Goal: Transaction & Acquisition: Book appointment/travel/reservation

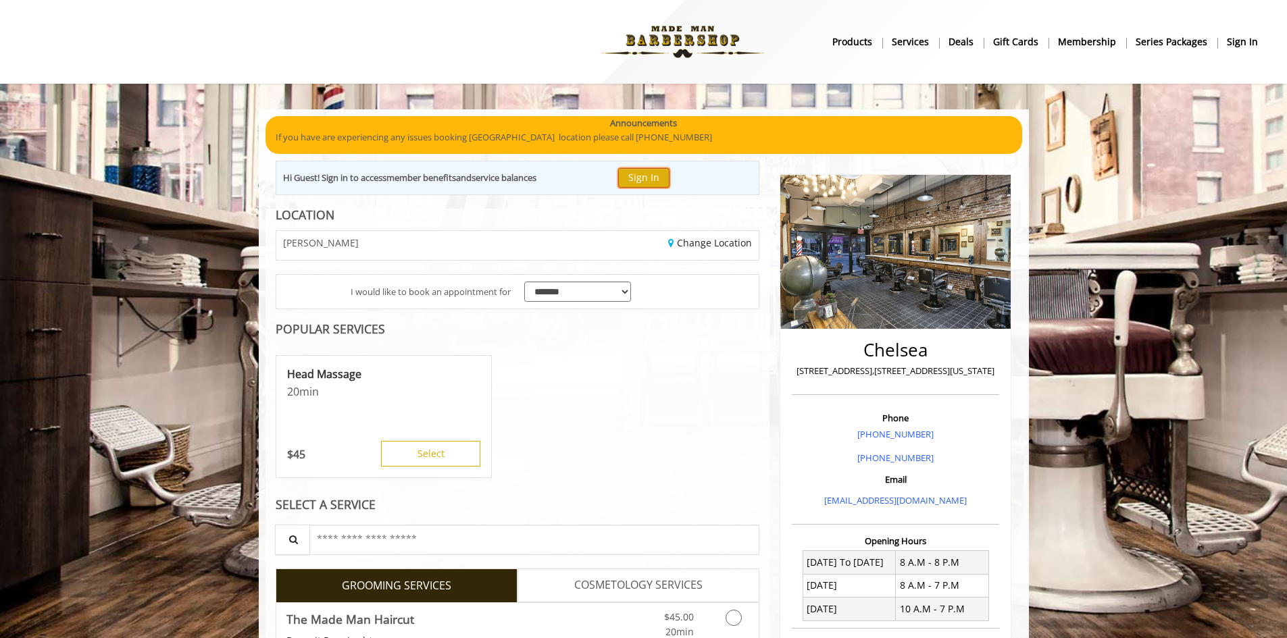
click at [663, 172] on button "Sign In" at bounding box center [643, 178] width 51 height 20
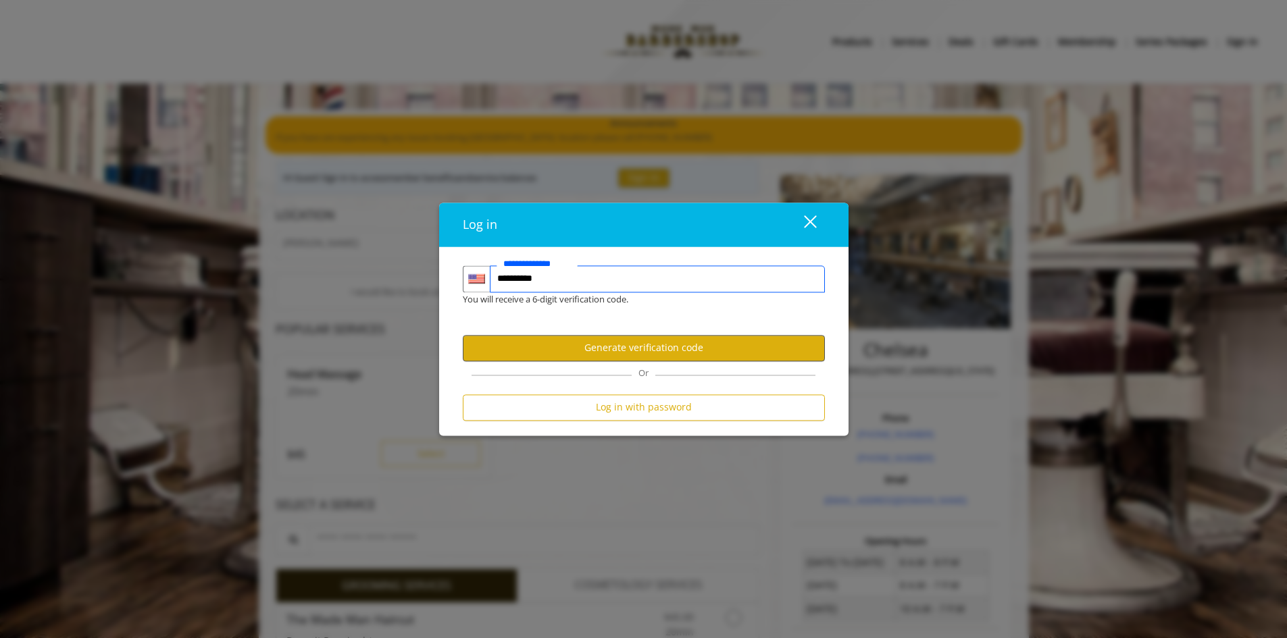
type input "**********"
click at [646, 347] on button "Generate verification code" at bounding box center [644, 348] width 362 height 26
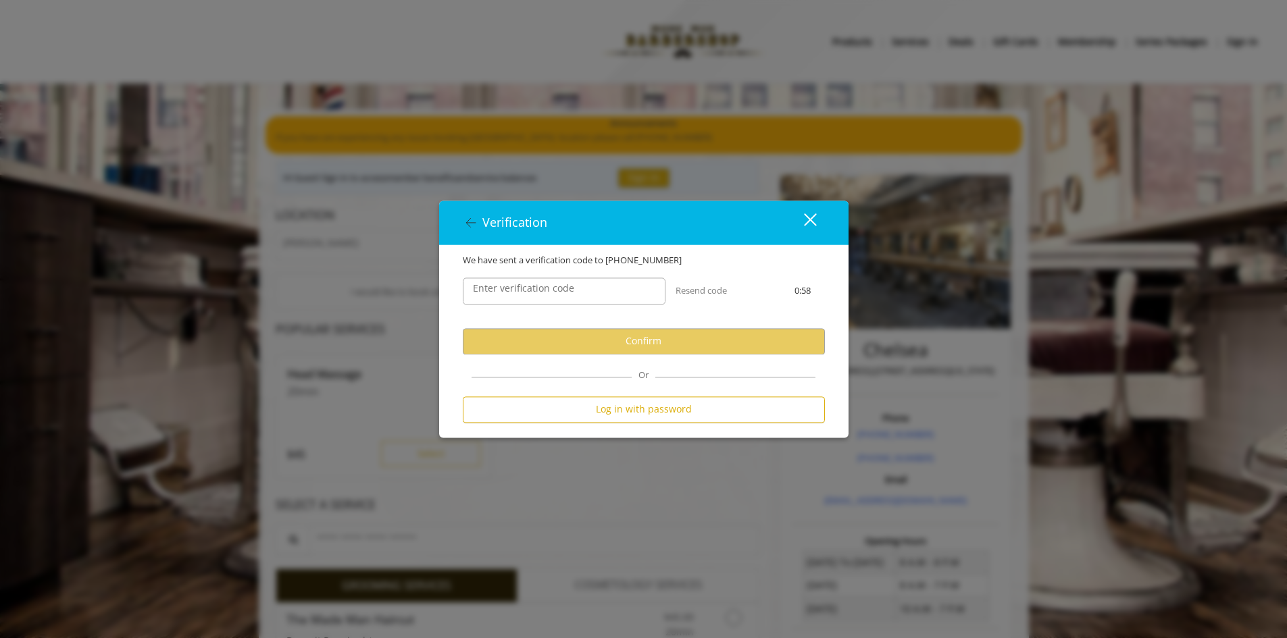
click at [562, 293] on label "Enter verification code" at bounding box center [523, 288] width 115 height 15
click at [562, 293] on input "Enter verification code" at bounding box center [564, 291] width 203 height 27
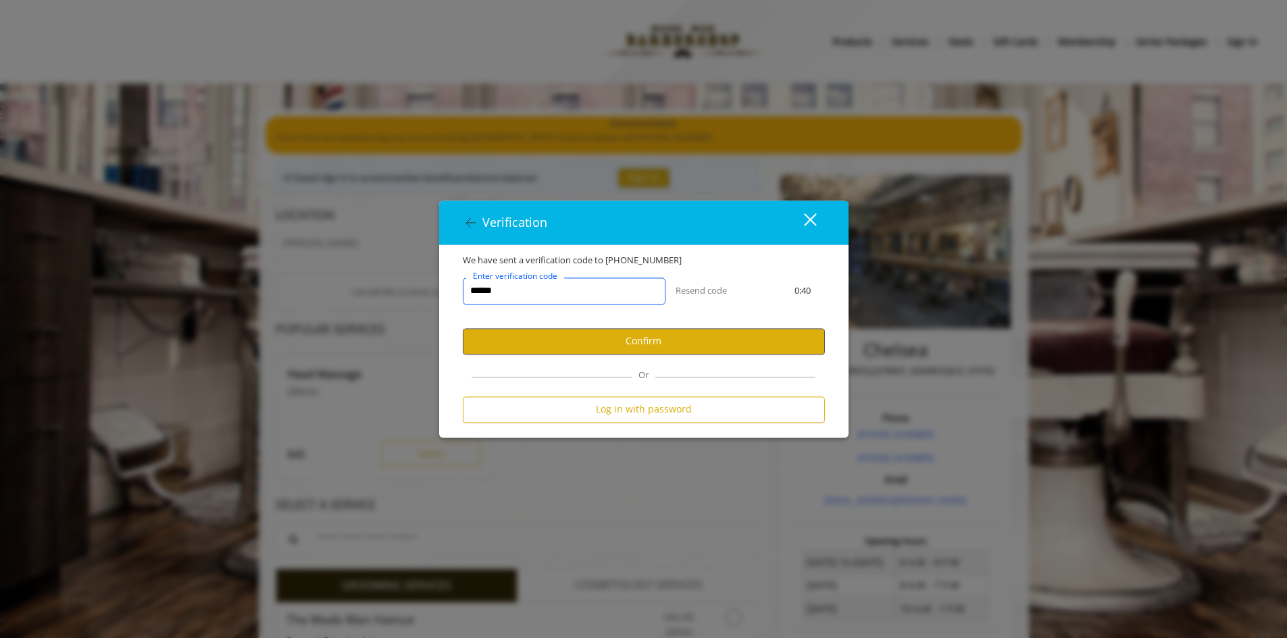
type input "******"
click at [661, 337] on button "Confirm" at bounding box center [644, 341] width 362 height 26
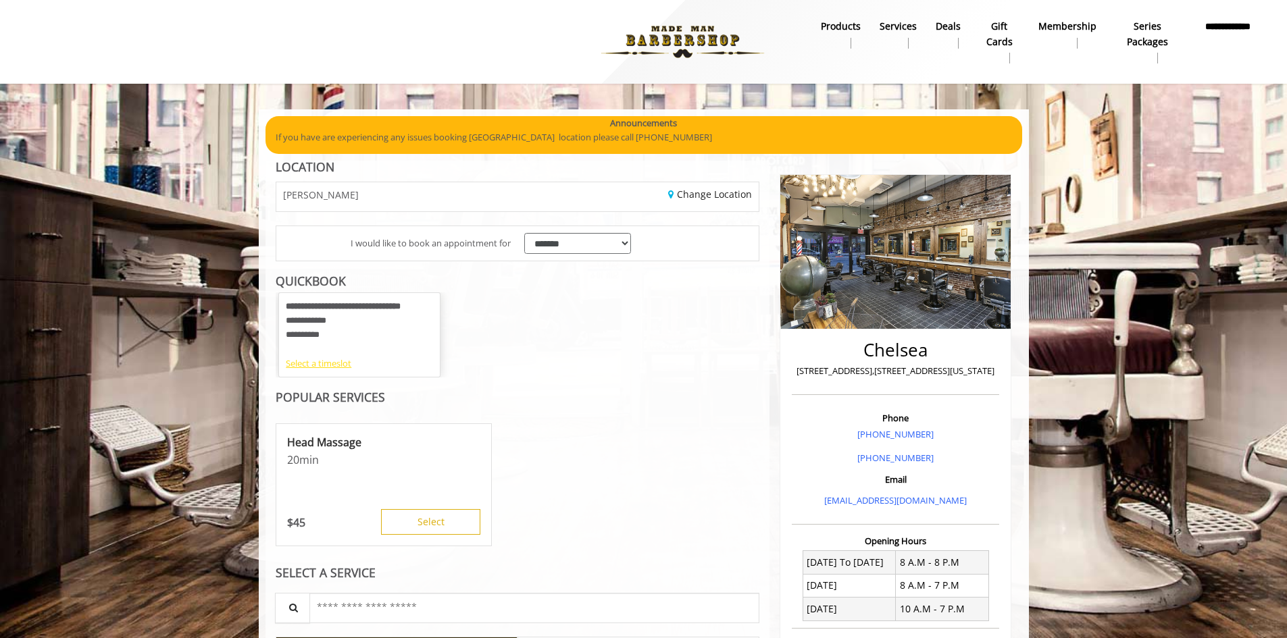
click at [317, 365] on div "Select a timeslot" at bounding box center [359, 364] width 147 height 14
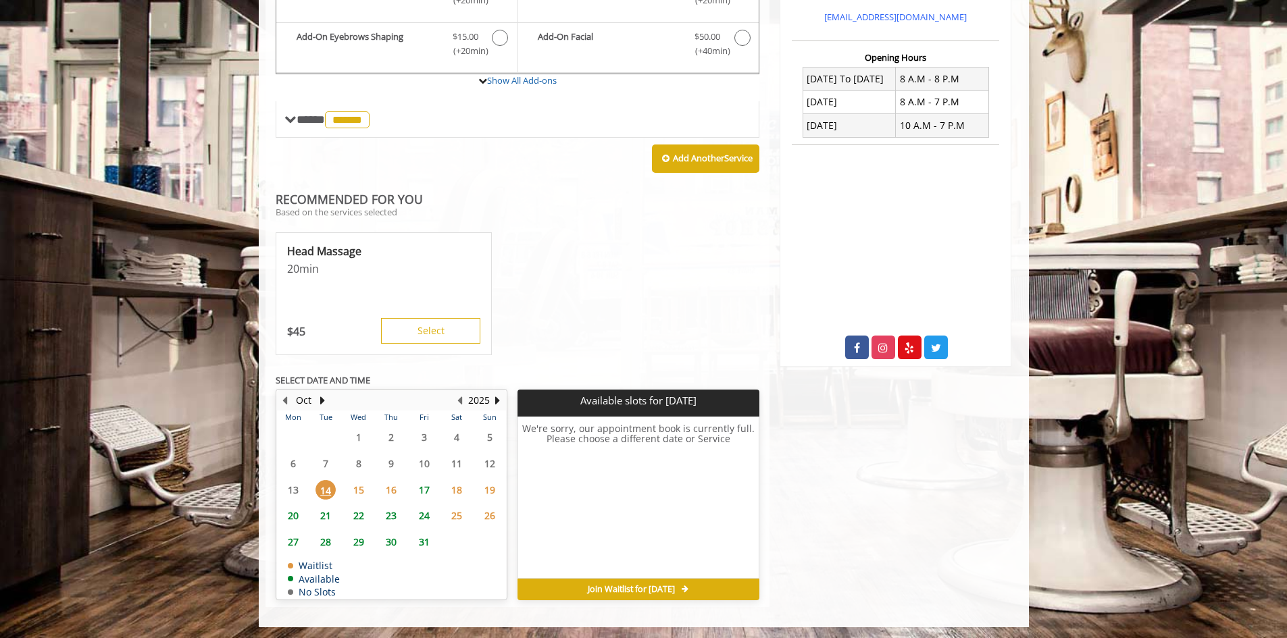
scroll to position [486, 0]
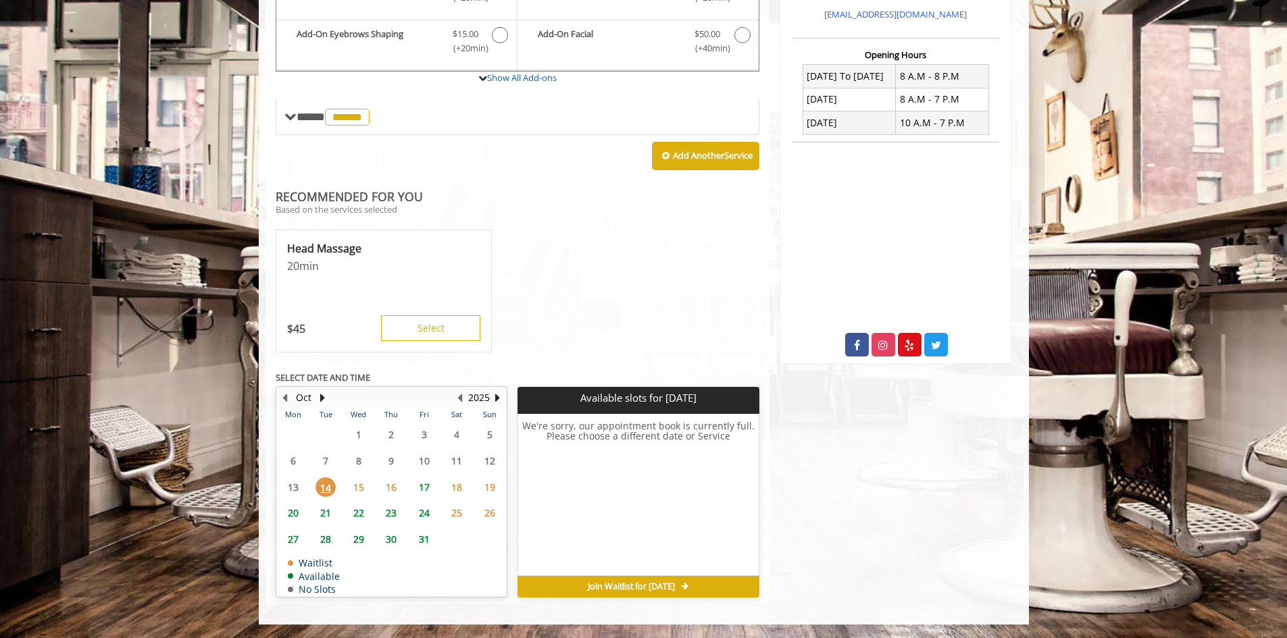
click at [422, 486] on span "17" at bounding box center [424, 488] width 20 height 20
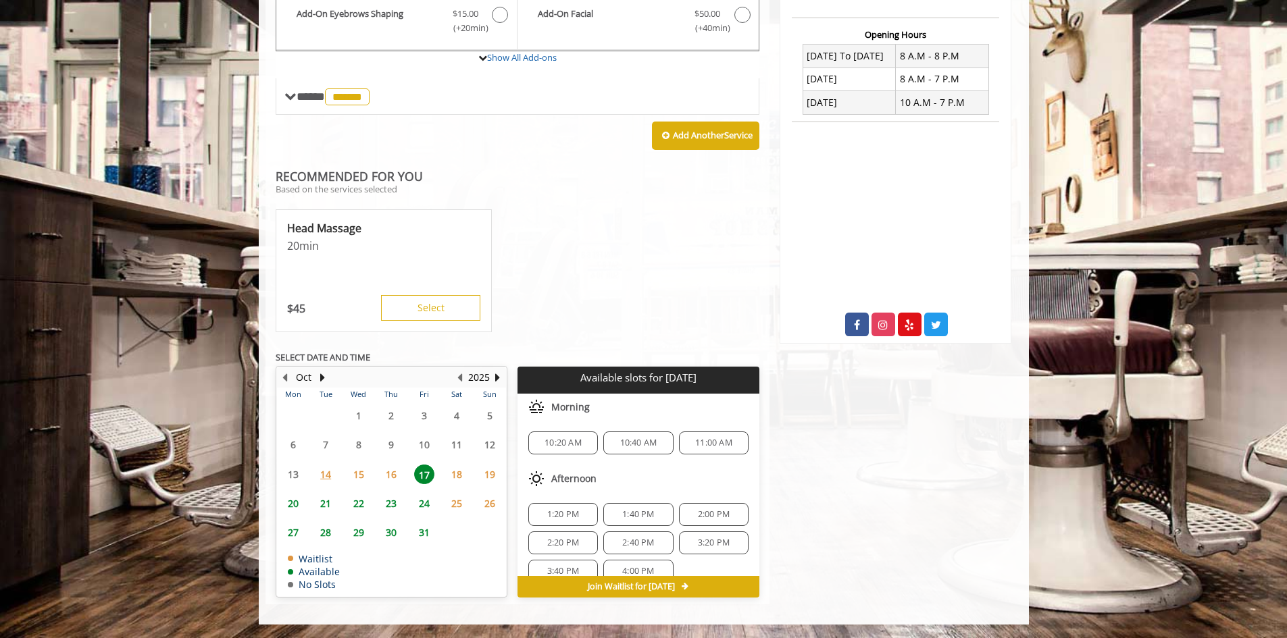
click at [572, 443] on span "10:20 AM" at bounding box center [562, 443] width 37 height 11
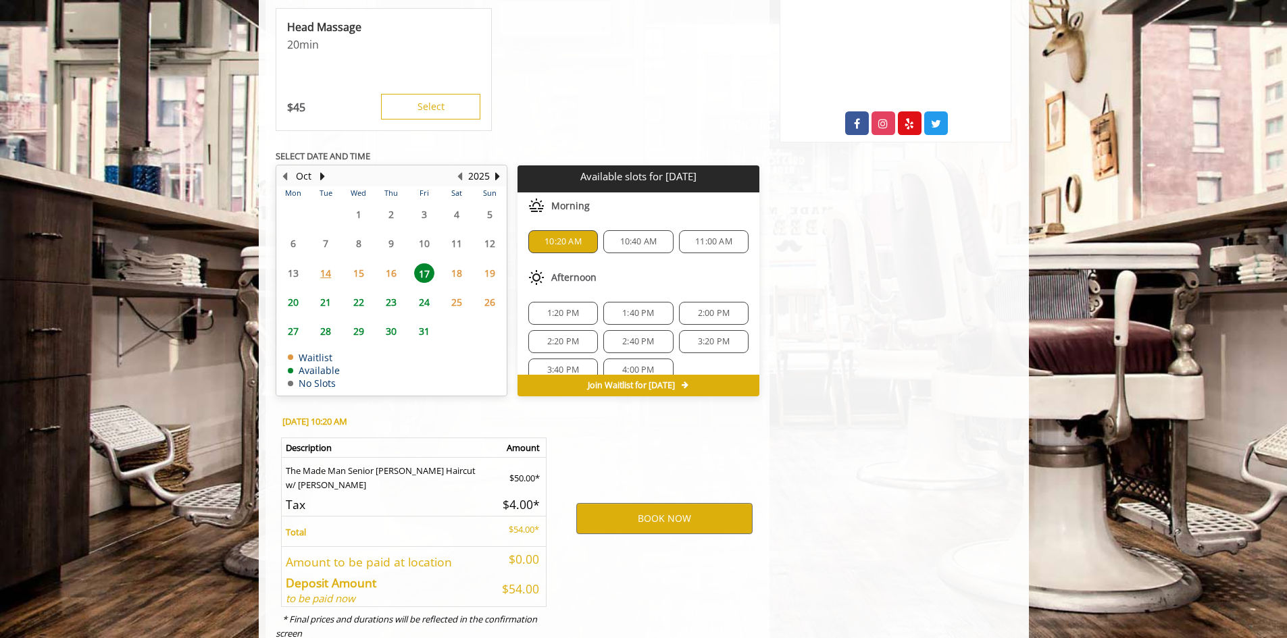
scroll to position [751, 0]
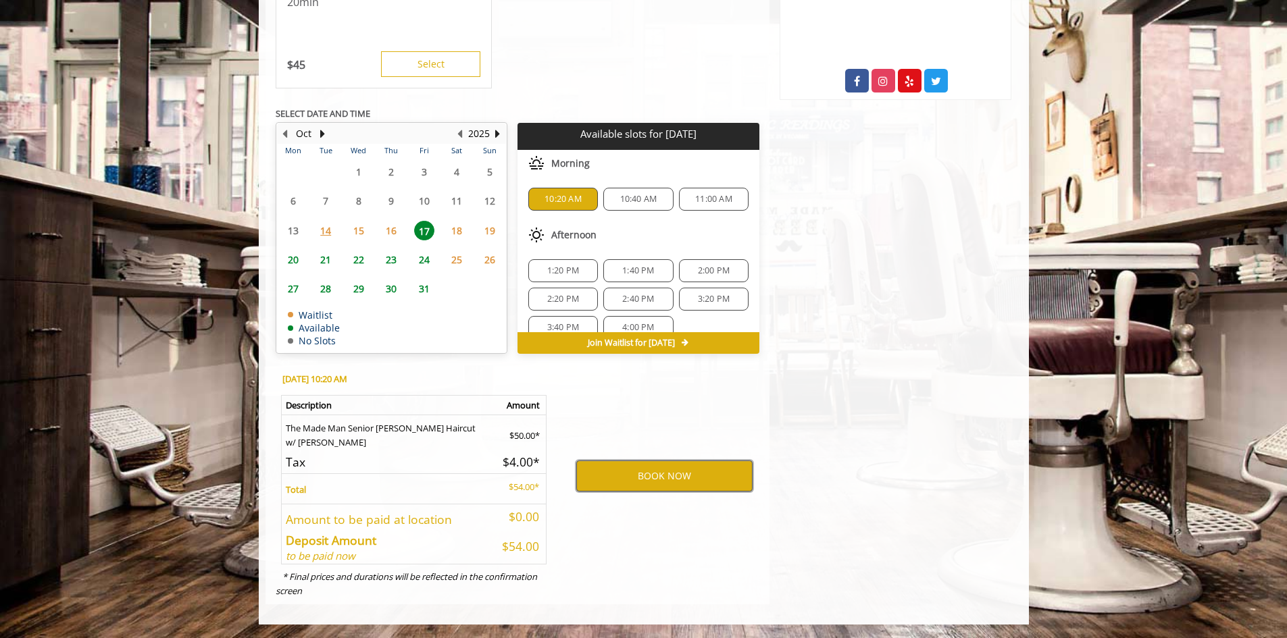
click at [657, 482] on button "BOOK NOW" at bounding box center [664, 476] width 176 height 31
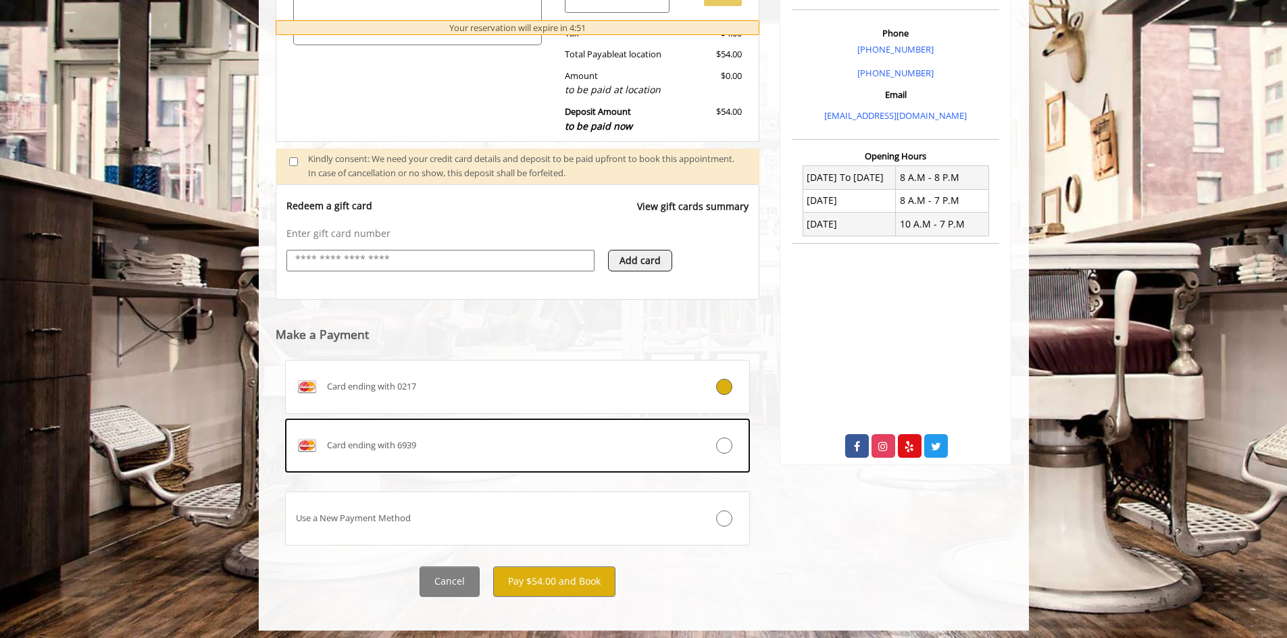
scroll to position [391, 0]
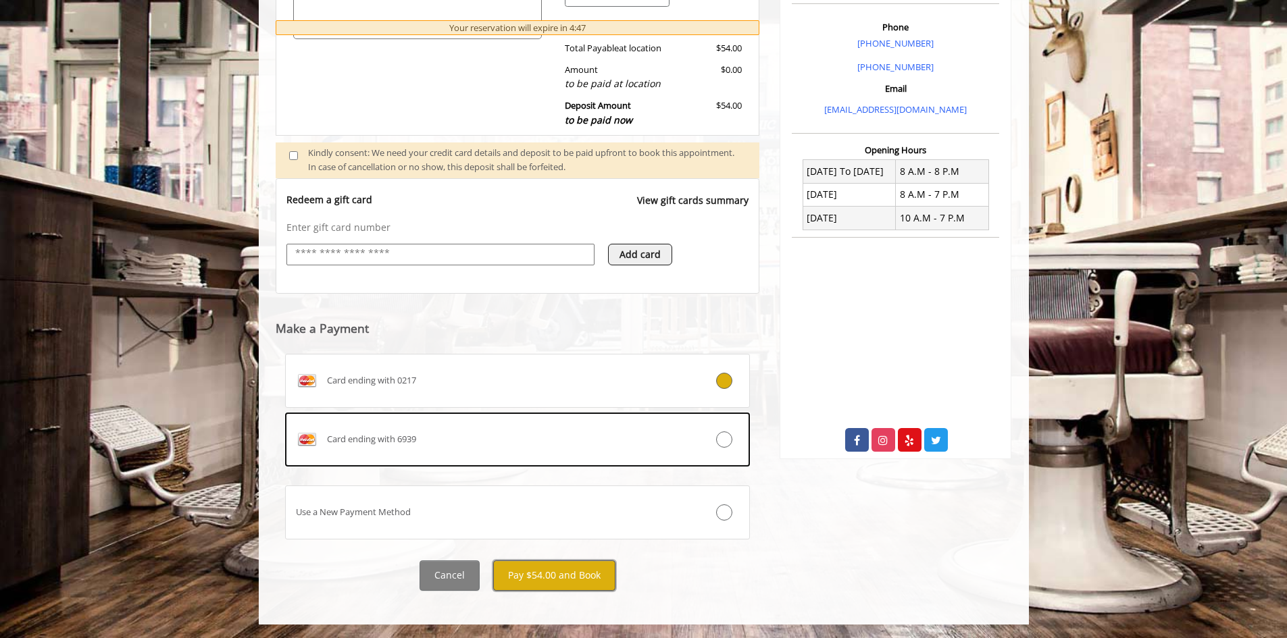
click at [526, 578] on button "Pay $54.00 and Book" at bounding box center [554, 576] width 122 height 30
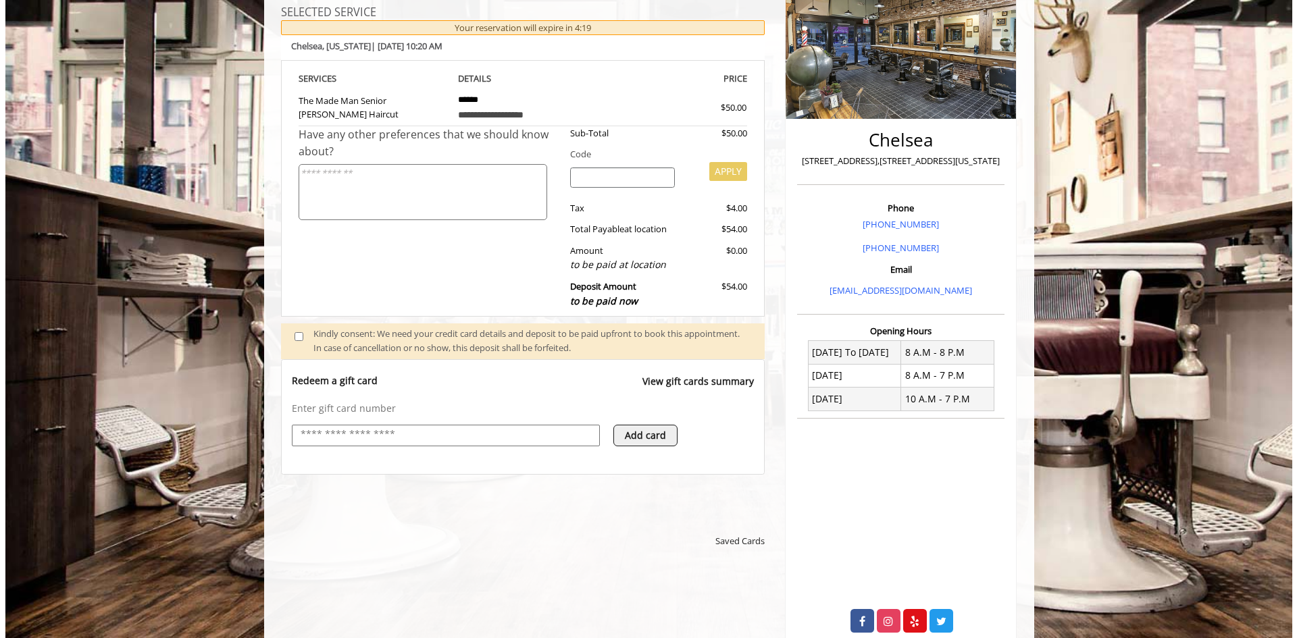
scroll to position [0, 0]
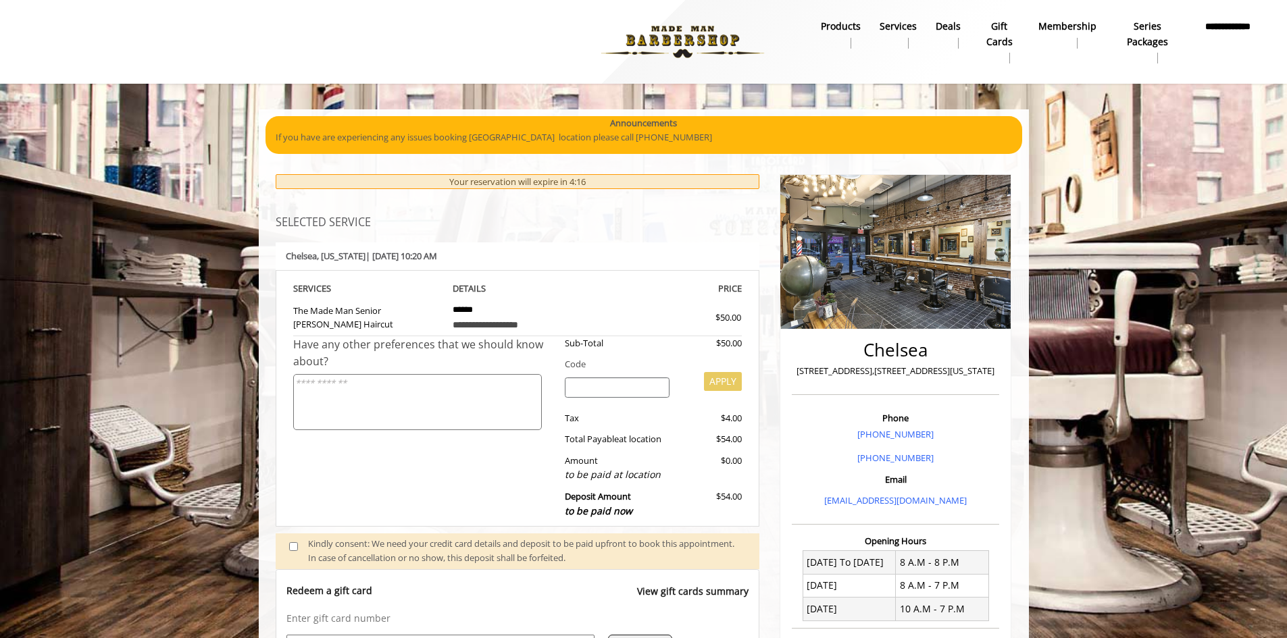
click at [1228, 36] on b "**********" at bounding box center [1228, 34] width 60 height 30
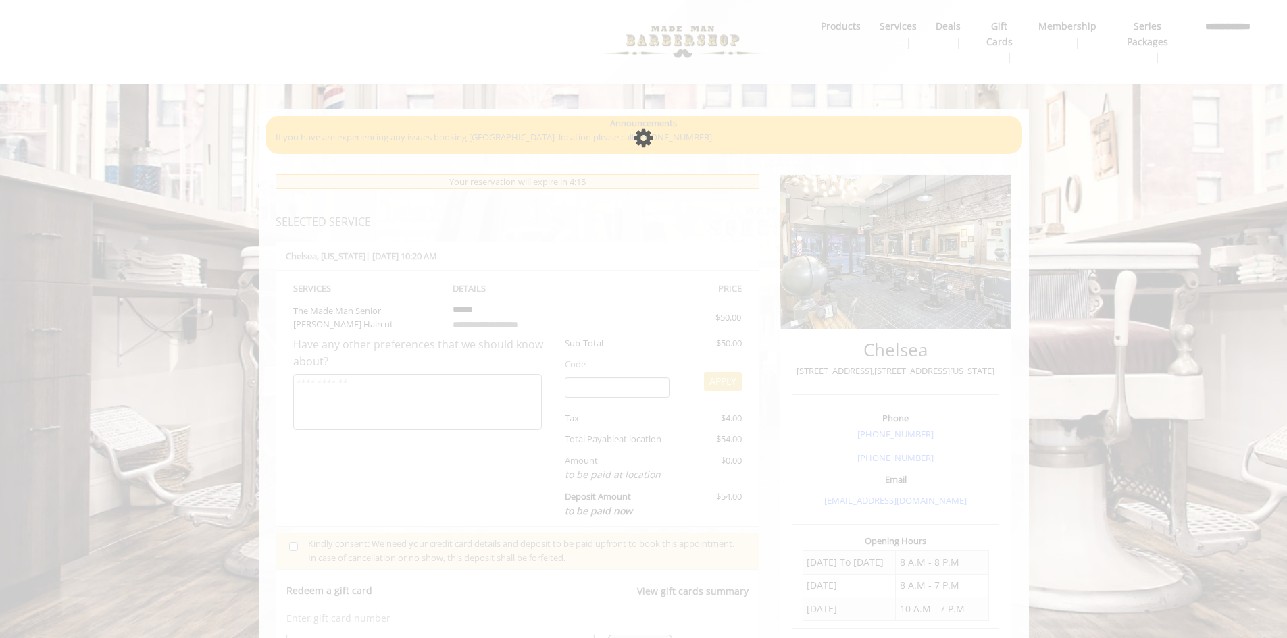
select select
select select "***"
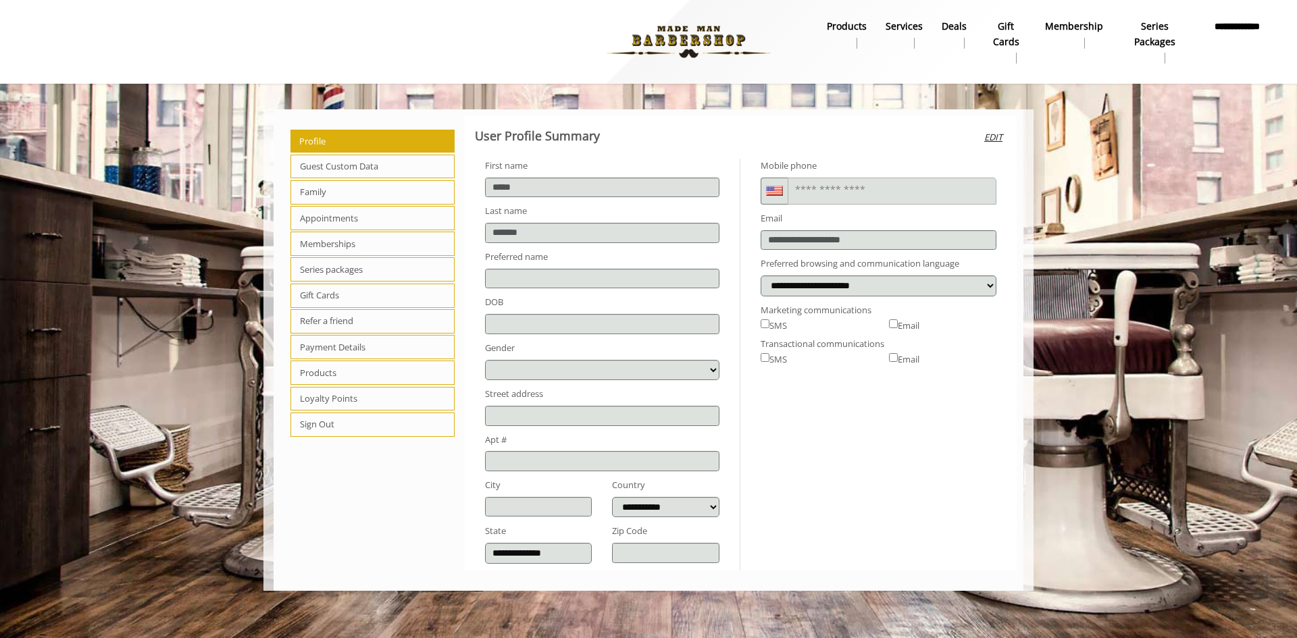
click at [1159, 138] on body "**********" at bounding box center [648, 350] width 1297 height 482
click at [607, 16] on img at bounding box center [689, 42] width 186 height 74
click at [651, 33] on img at bounding box center [689, 42] width 186 height 74
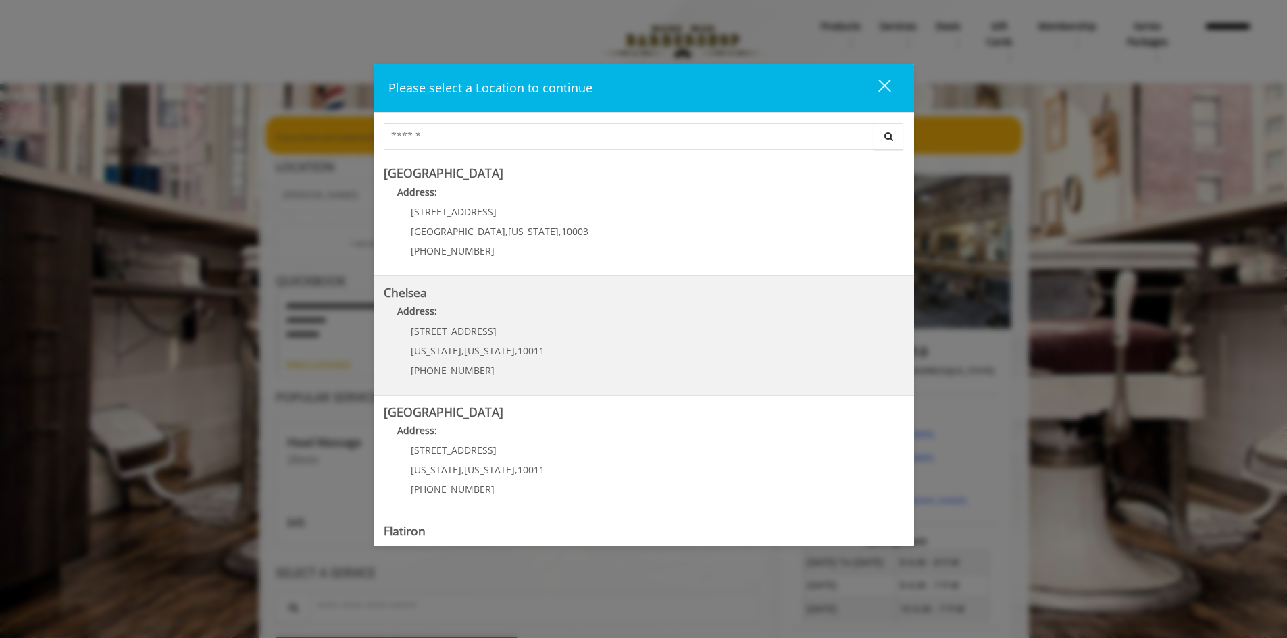
click at [500, 338] on div "169/170 W 23rd St New York , New York , 10011 (917) 639-3902" at bounding box center [468, 355] width 168 height 59
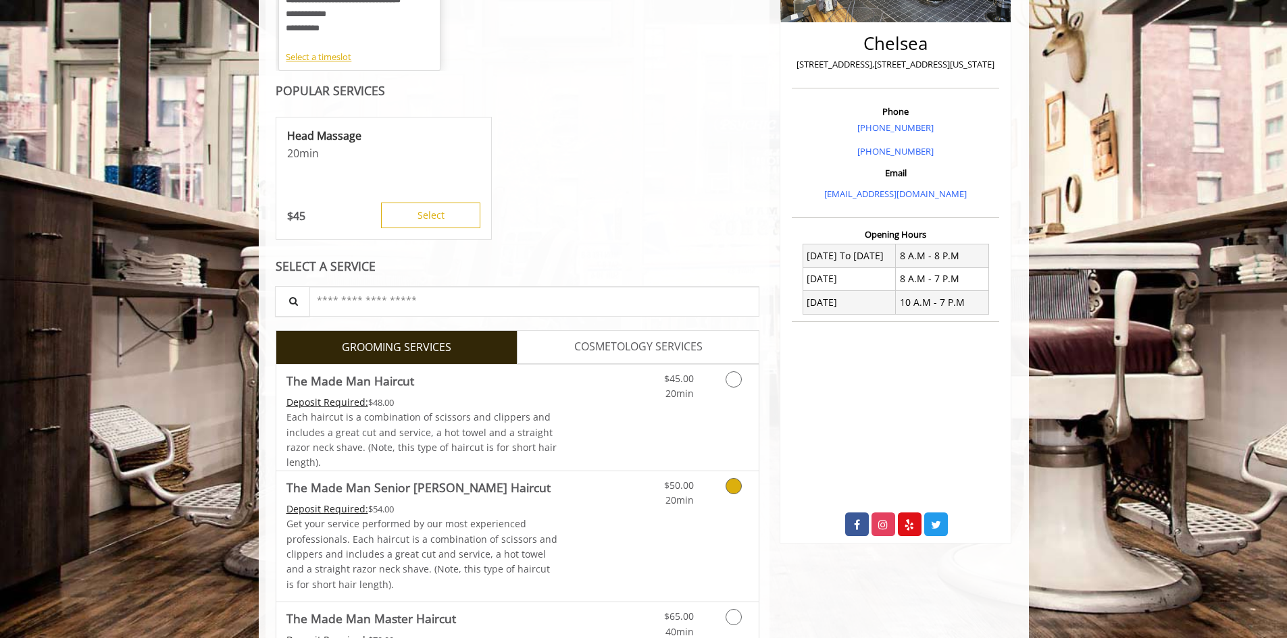
scroll to position [338, 0]
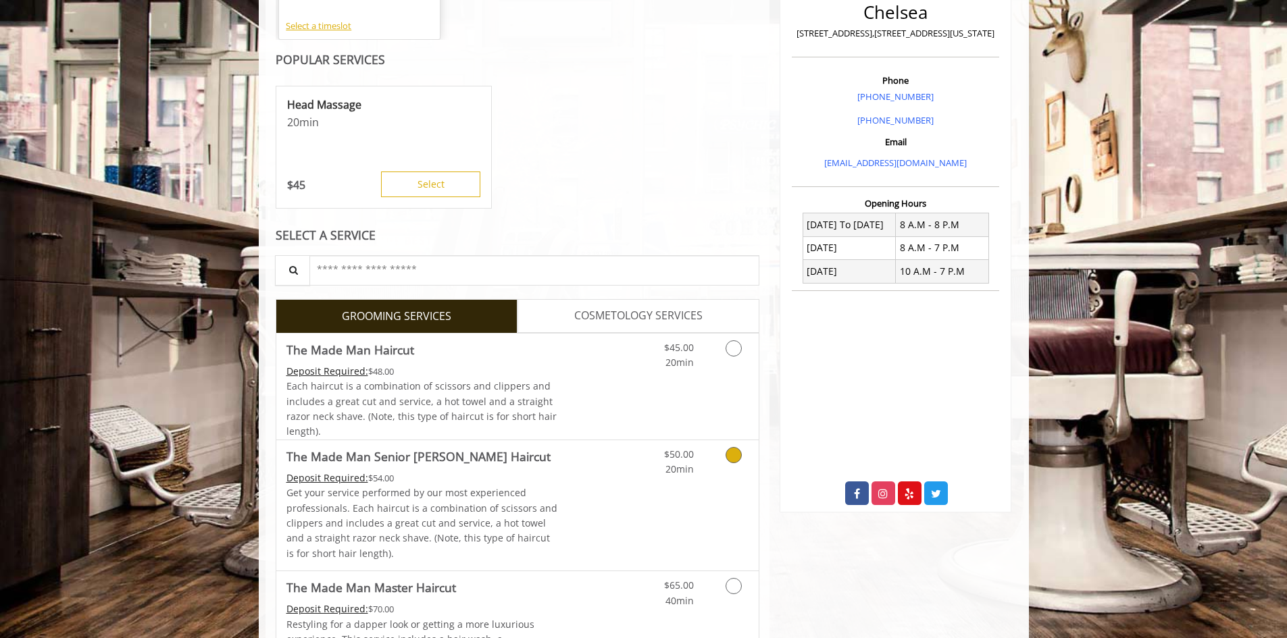
click at [736, 449] on icon "Grooming services" at bounding box center [734, 455] width 16 height 16
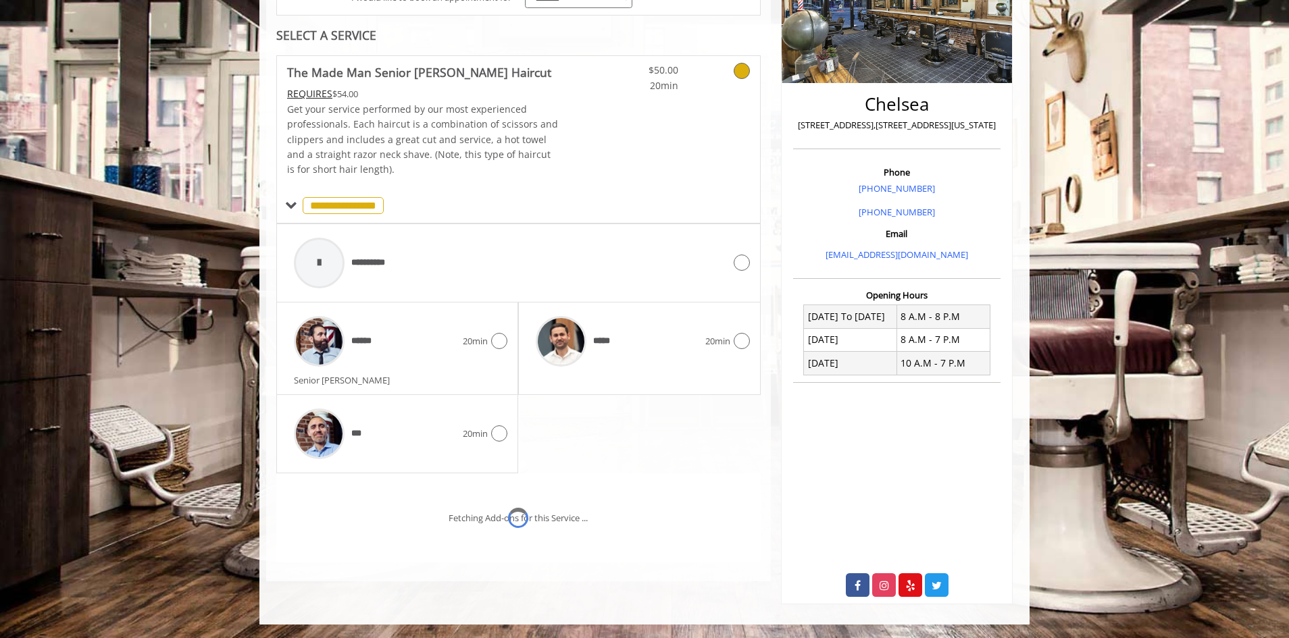
scroll to position [280, 0]
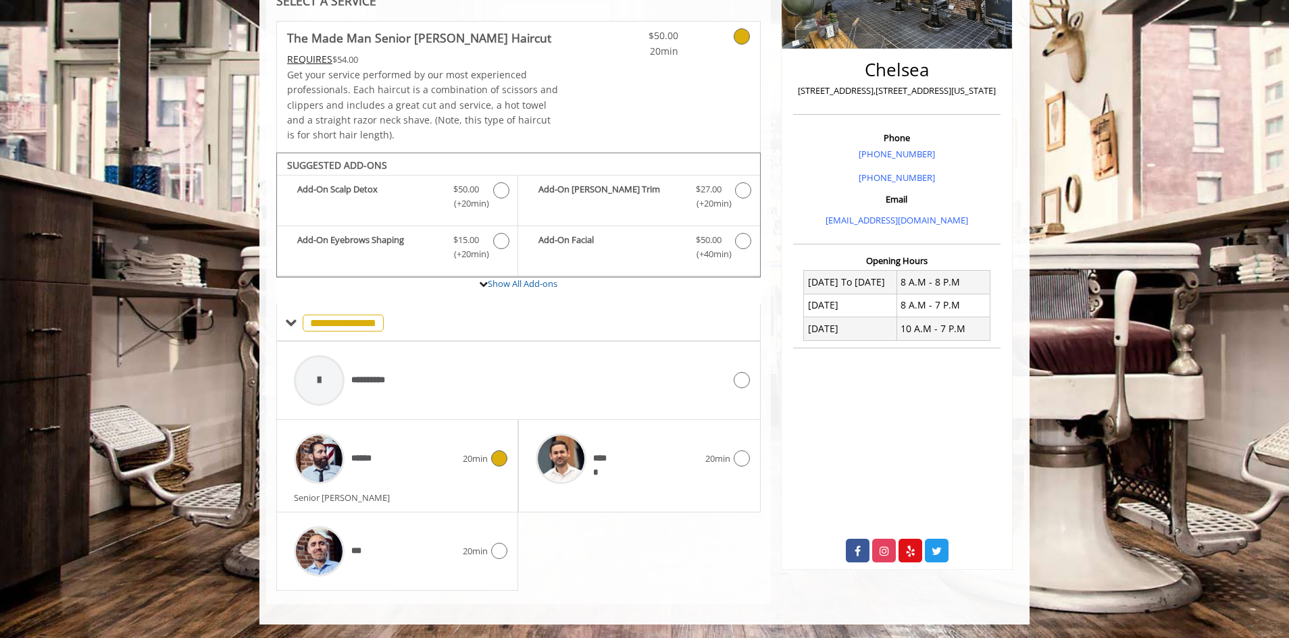
click at [498, 455] on icon at bounding box center [499, 459] width 16 height 16
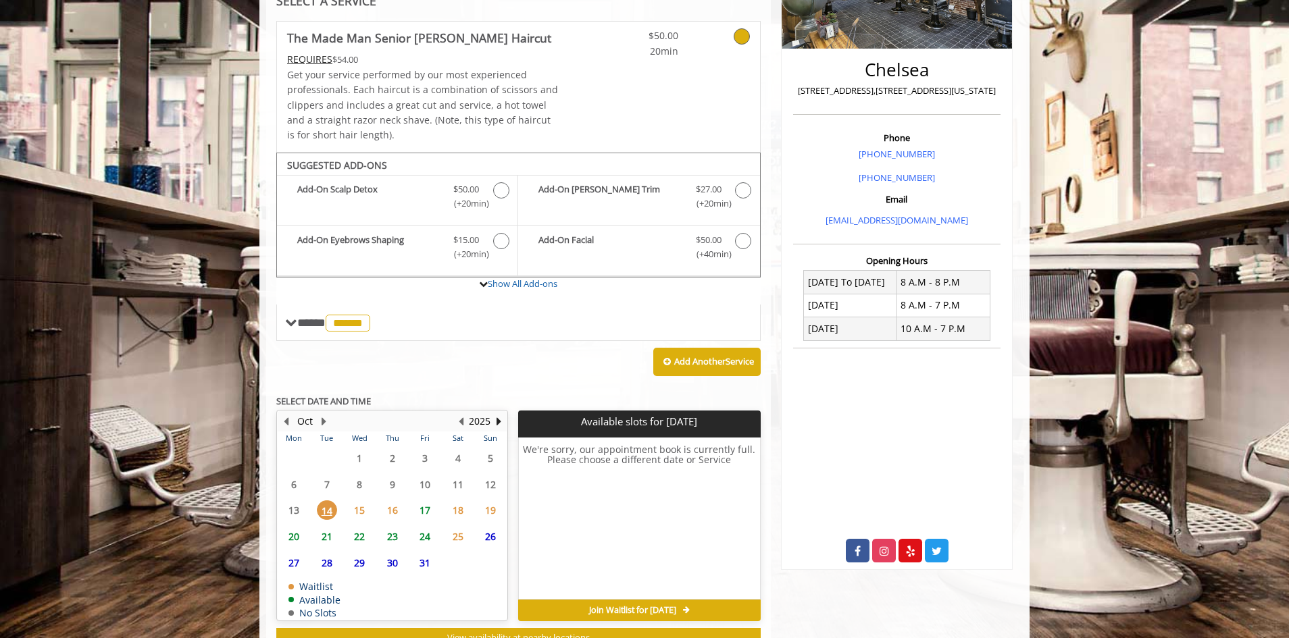
click at [427, 509] on span "17" at bounding box center [425, 511] width 20 height 20
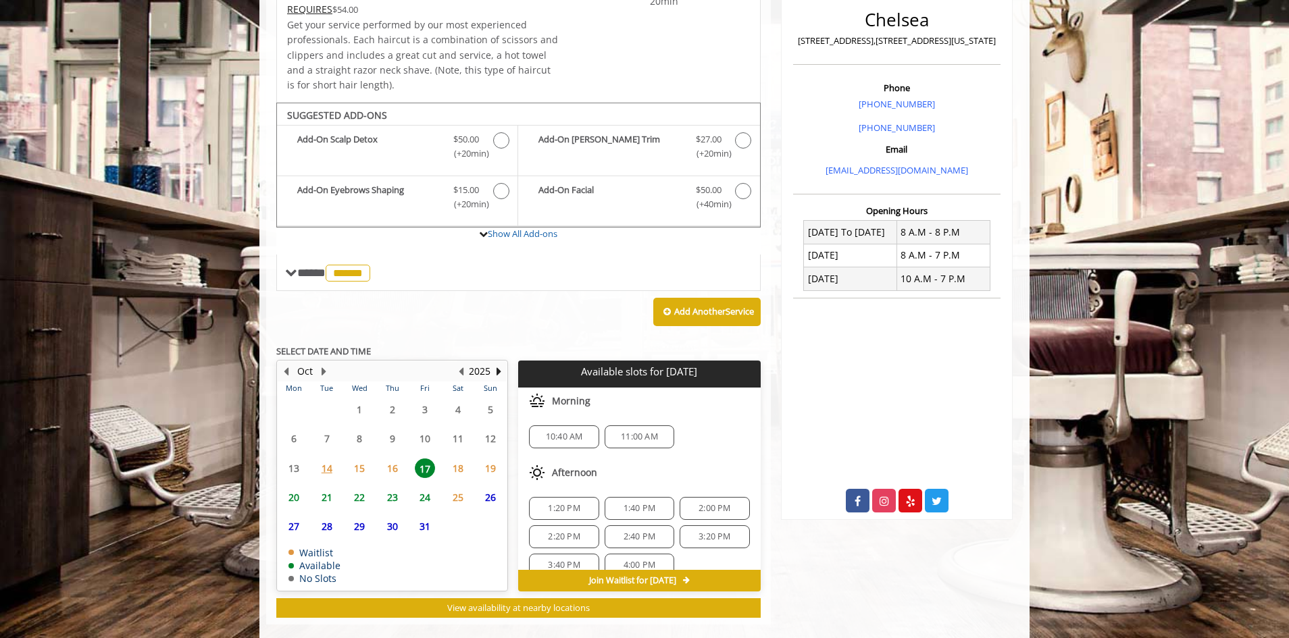
scroll to position [351, 0]
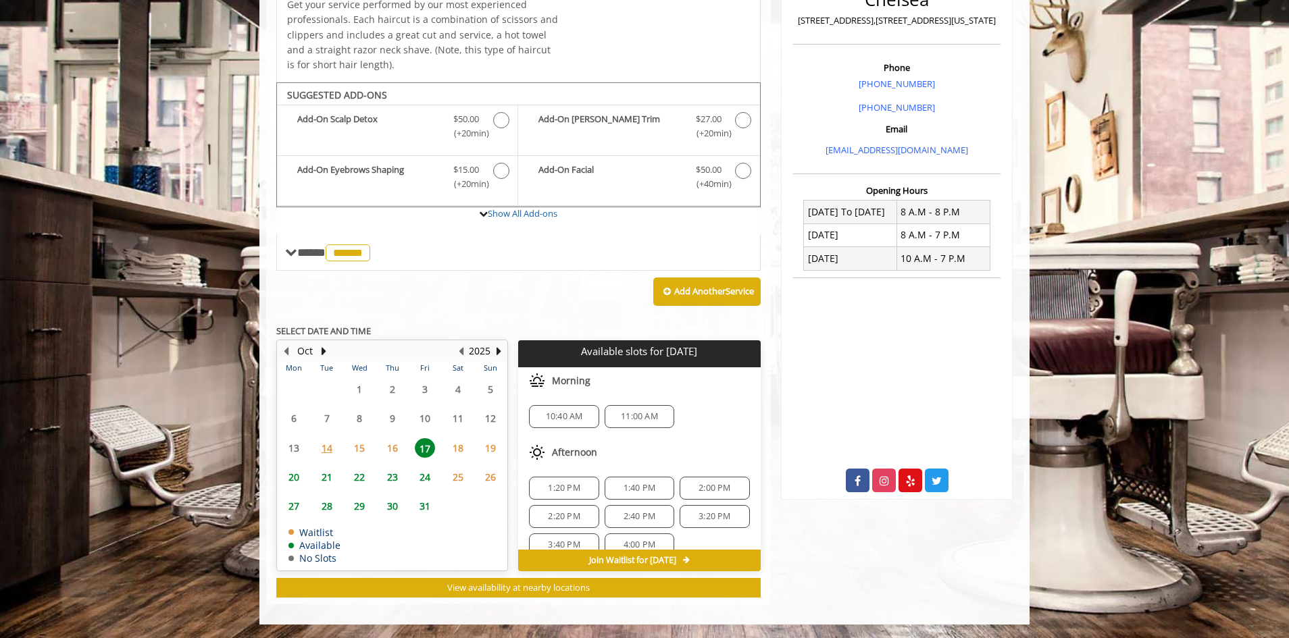
click at [565, 417] on span "10:40 AM" at bounding box center [564, 416] width 37 height 11
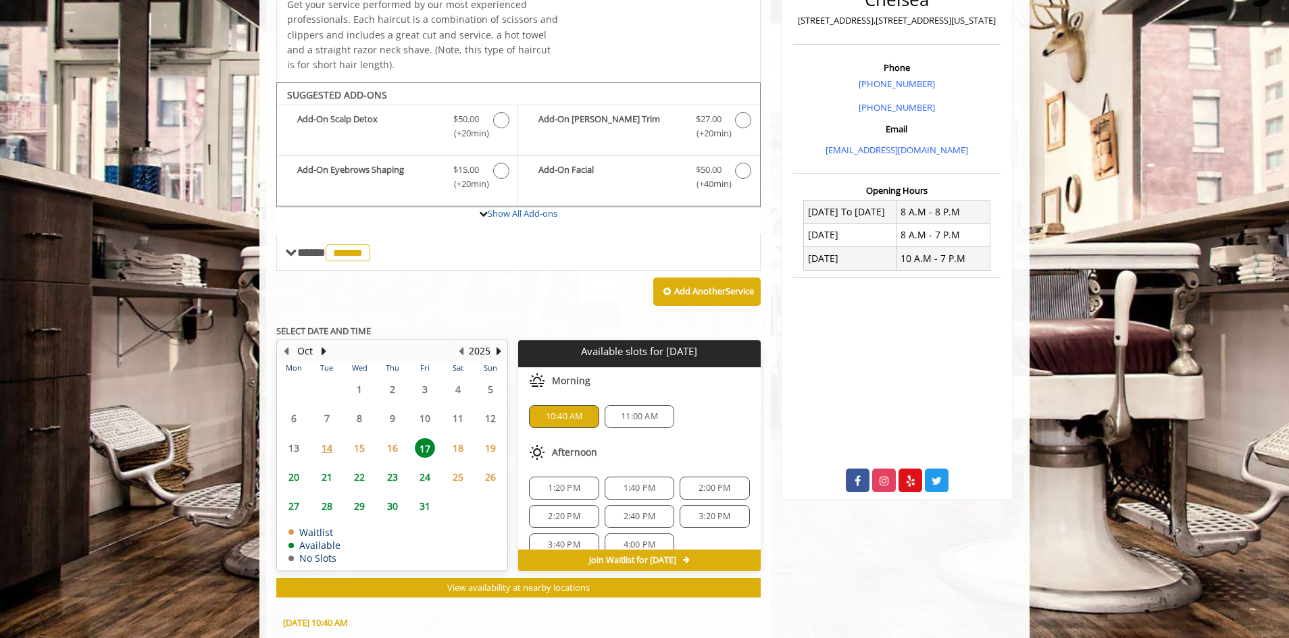
scroll to position [594, 0]
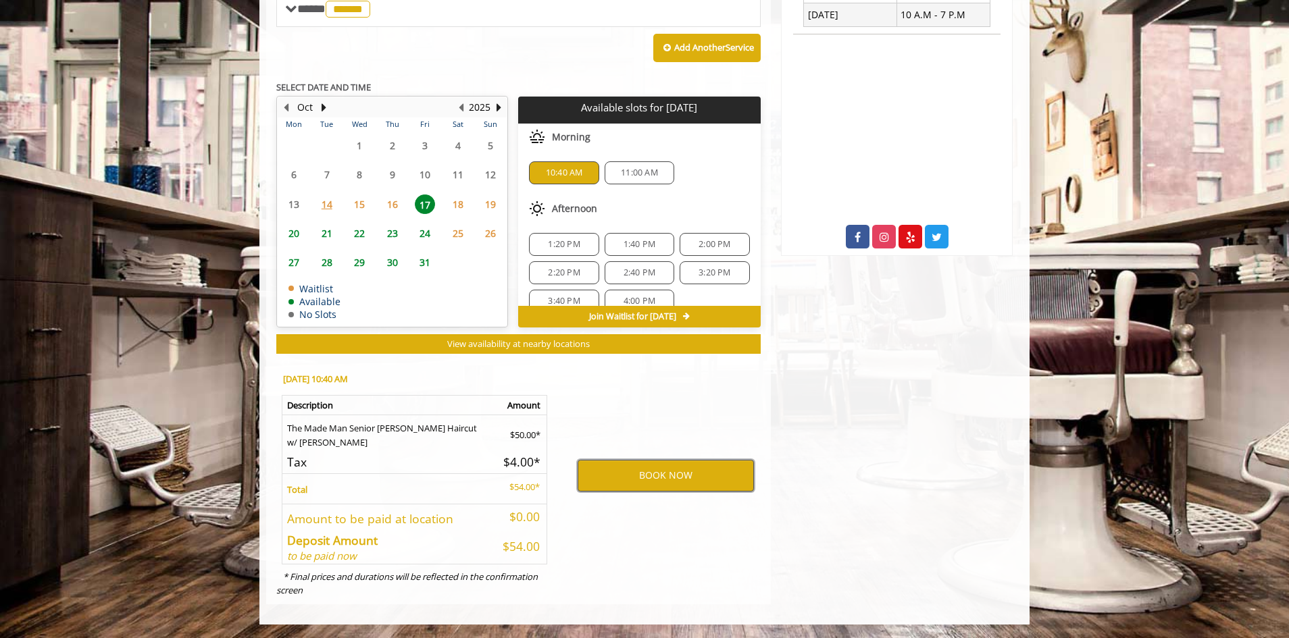
click at [656, 469] on button "BOOK NOW" at bounding box center [666, 475] width 176 height 31
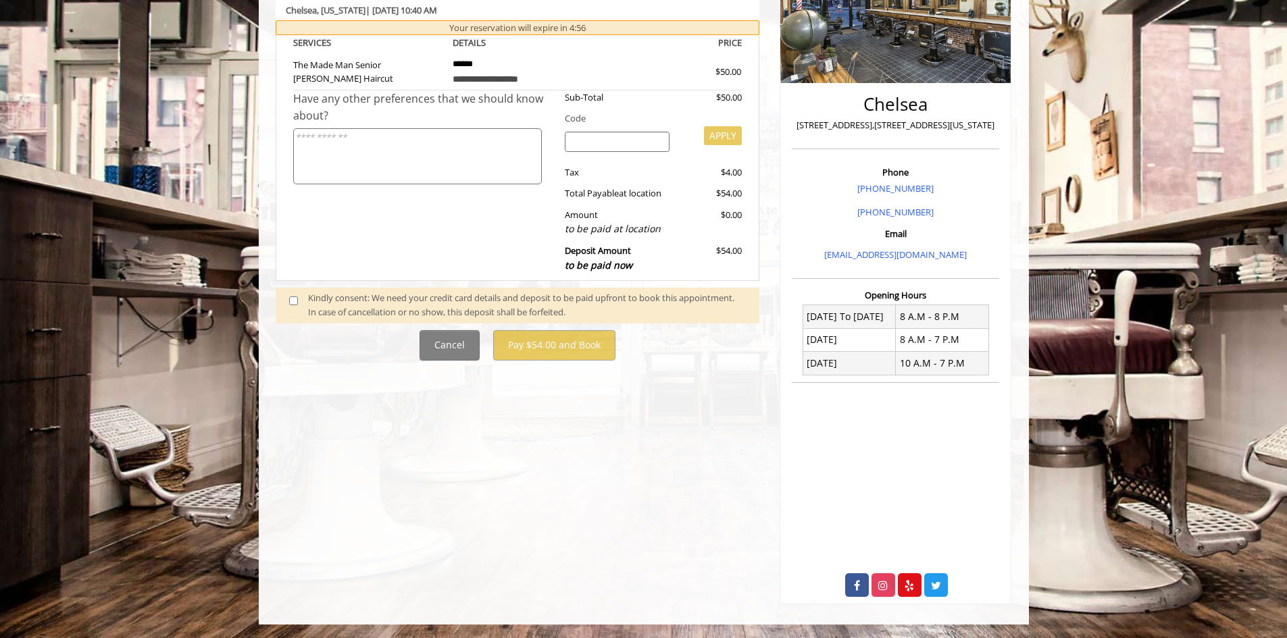
scroll to position [184, 0]
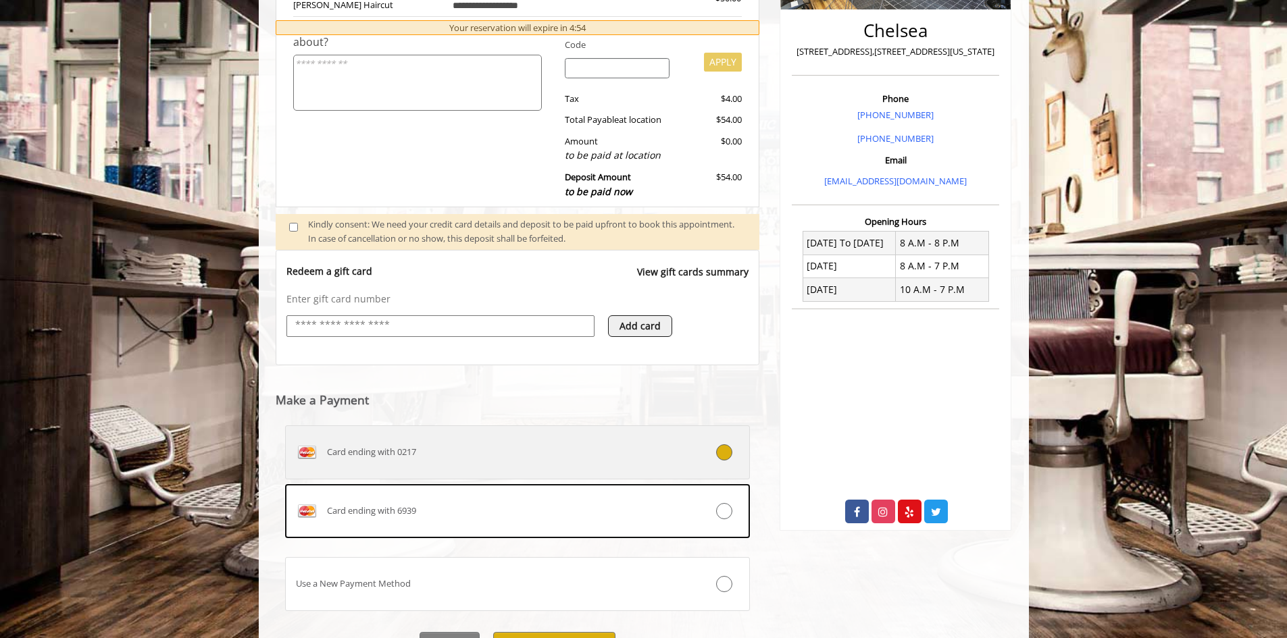
click at [564, 438] on label "Card ending with 0217" at bounding box center [517, 453] width 465 height 54
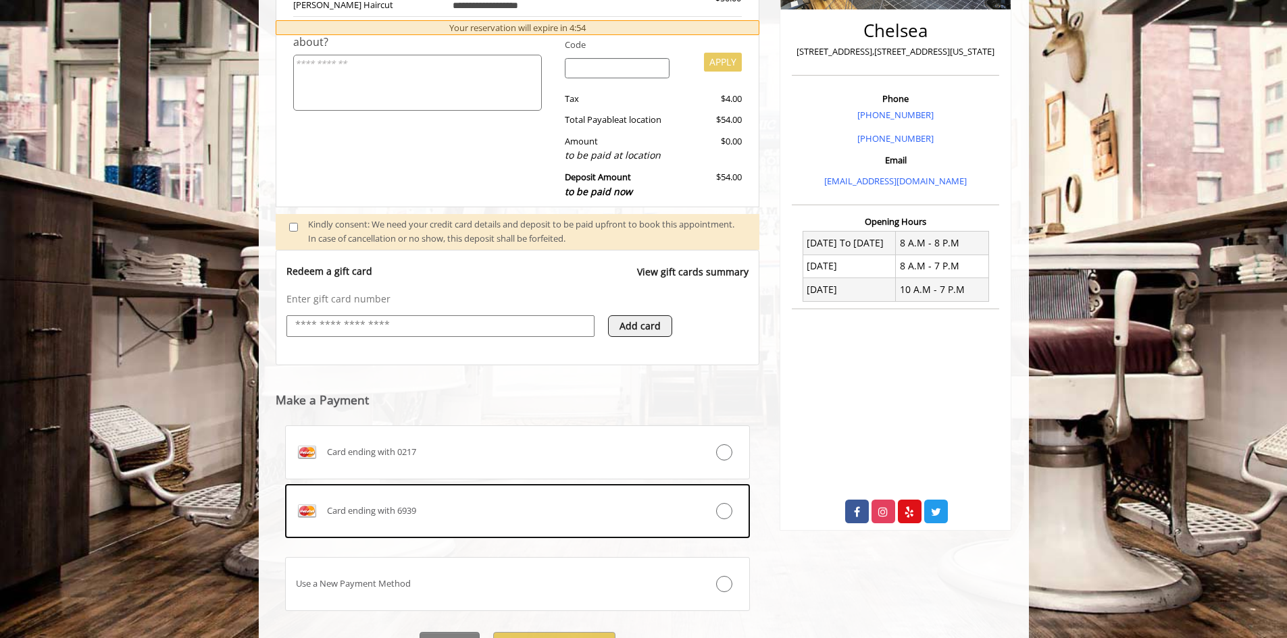
scroll to position [302, 0]
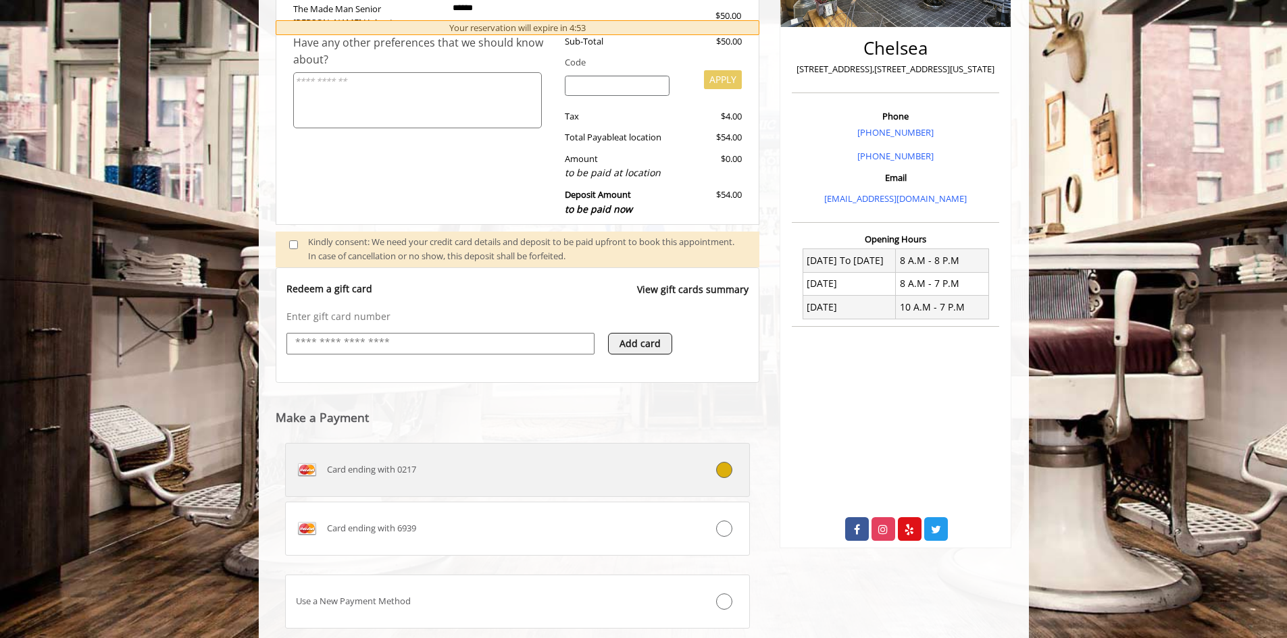
click at [547, 457] on label "Card ending with 0217" at bounding box center [517, 470] width 465 height 54
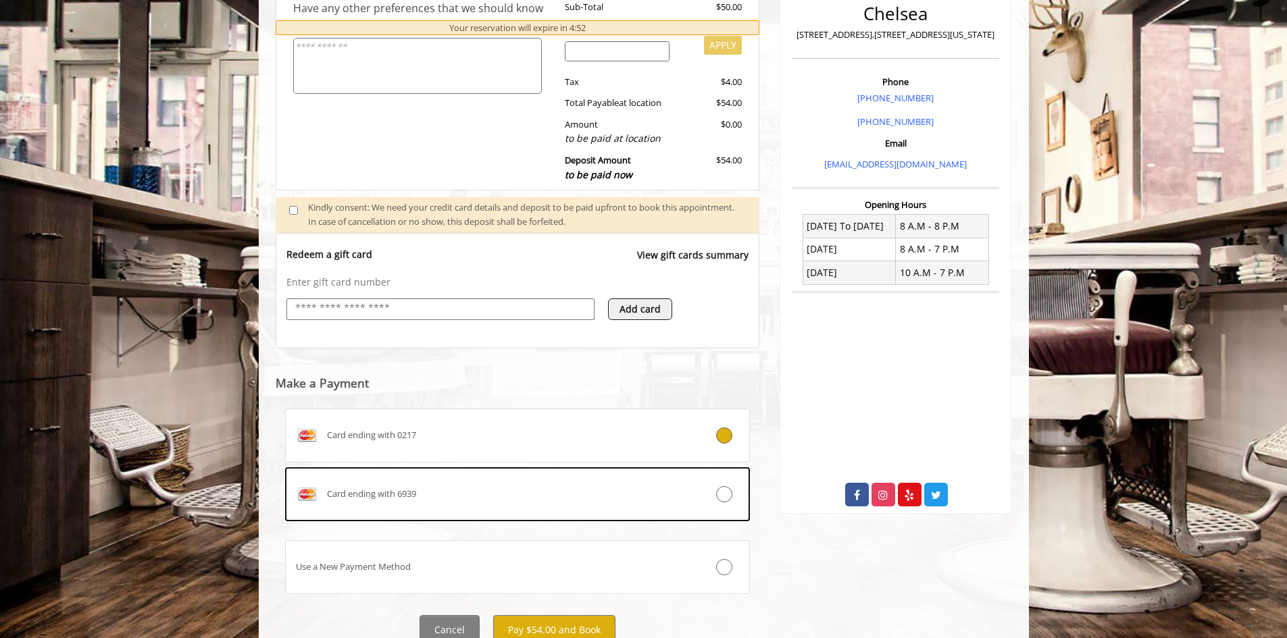
scroll to position [391, 0]
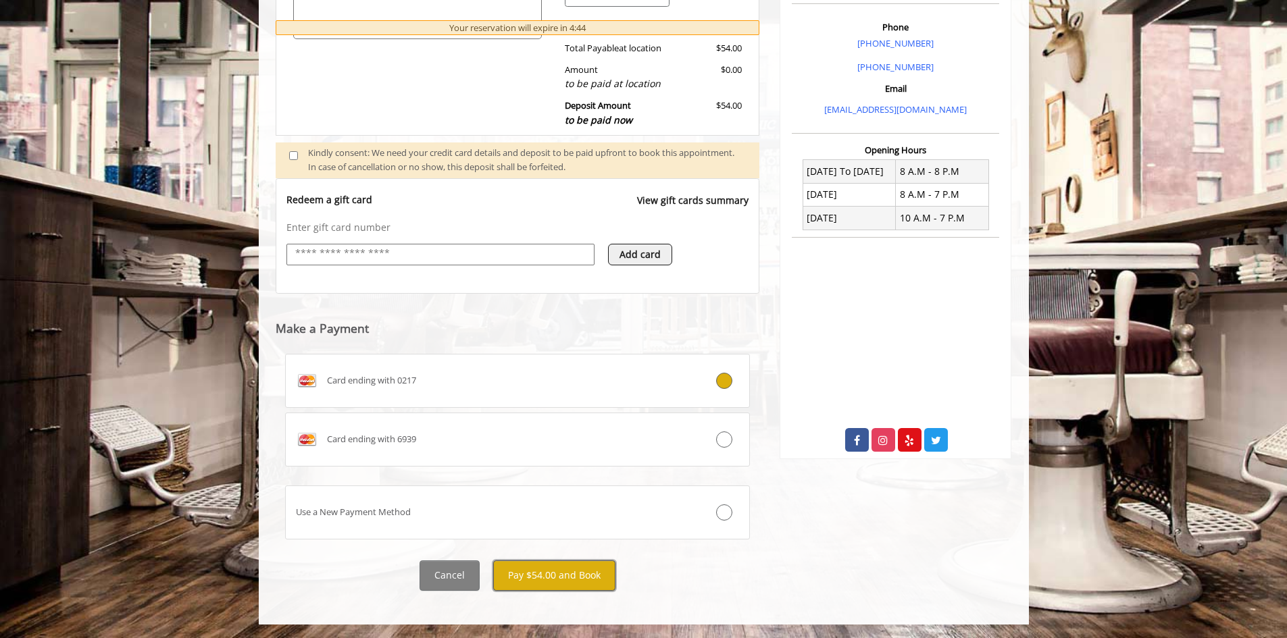
click at [594, 574] on button "Pay $54.00 and Book" at bounding box center [554, 576] width 122 height 30
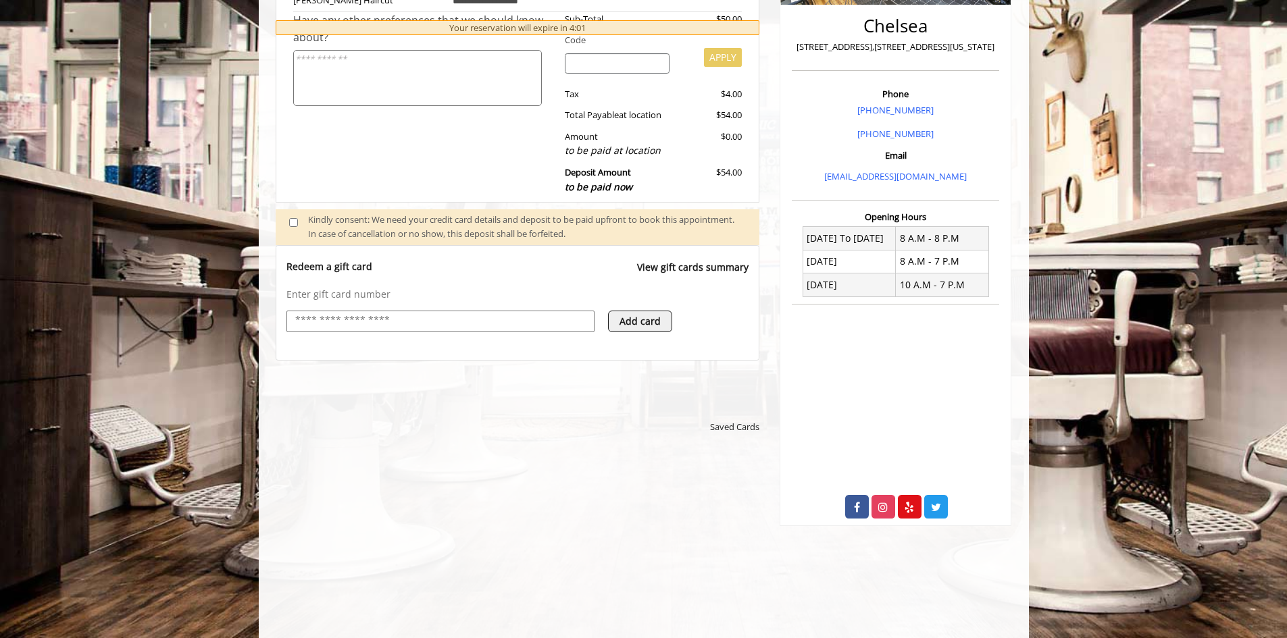
scroll to position [0, 0]
